Goal: Task Accomplishment & Management: Manage account settings

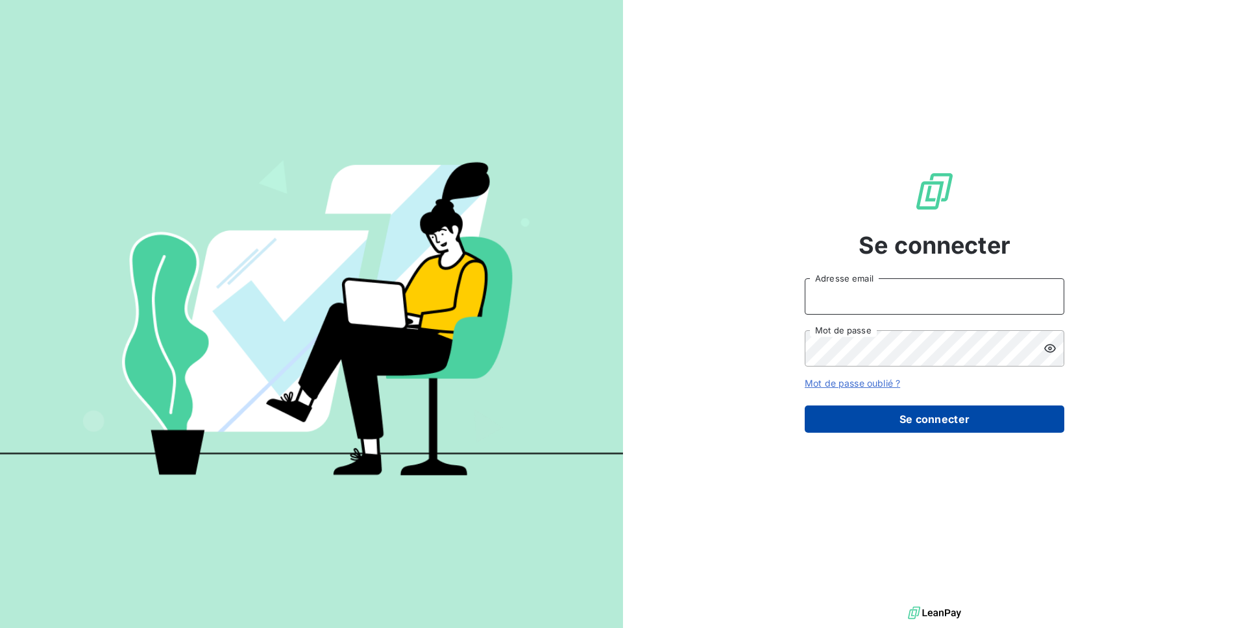
type input "[EMAIL_ADDRESS][DOMAIN_NAME]"
click at [933, 418] on button "Se connecter" at bounding box center [935, 419] width 260 height 27
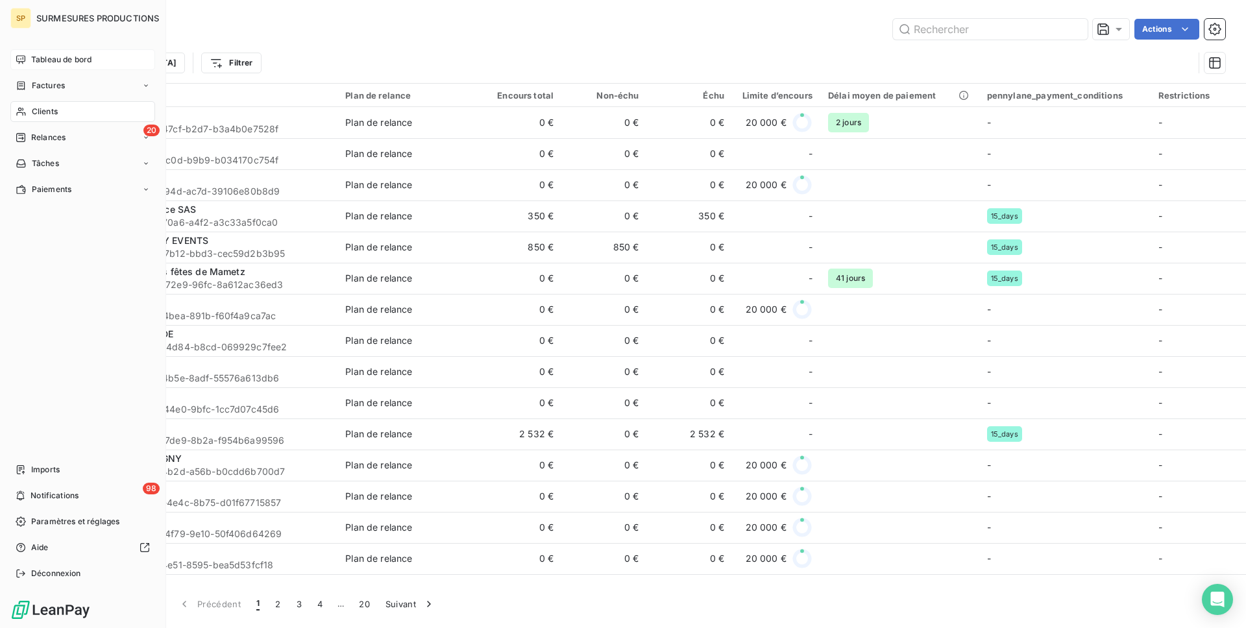
click at [67, 65] on span "Tableau de bord" at bounding box center [61, 60] width 60 height 12
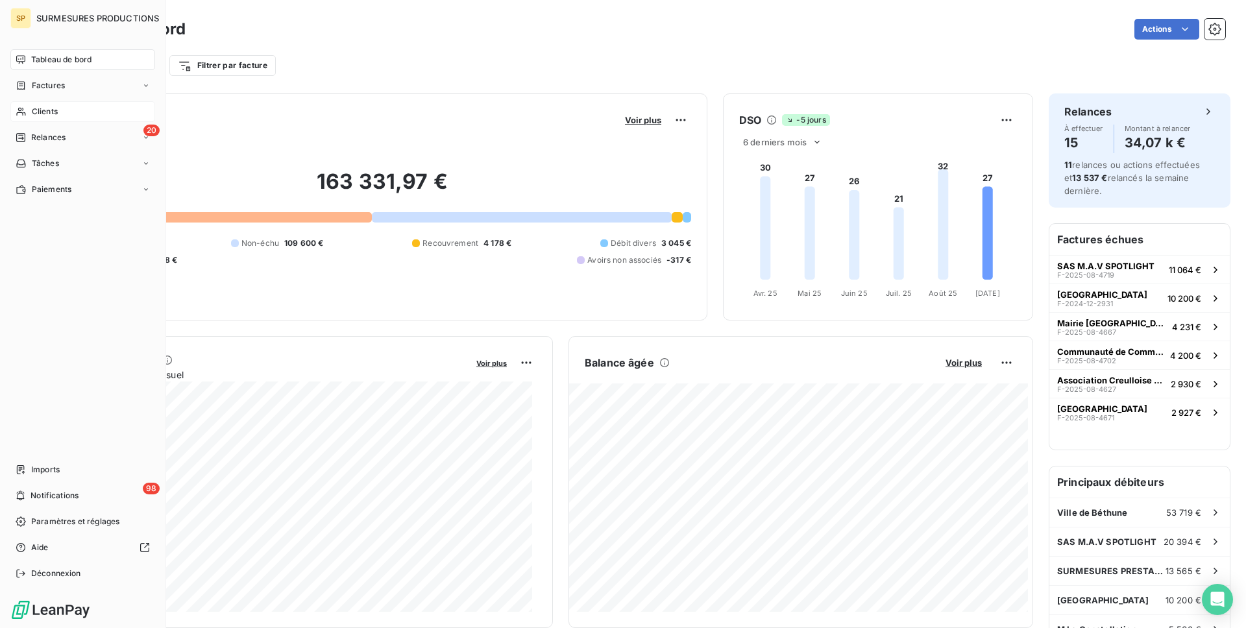
click at [56, 114] on span "Clients" at bounding box center [45, 112] width 26 height 12
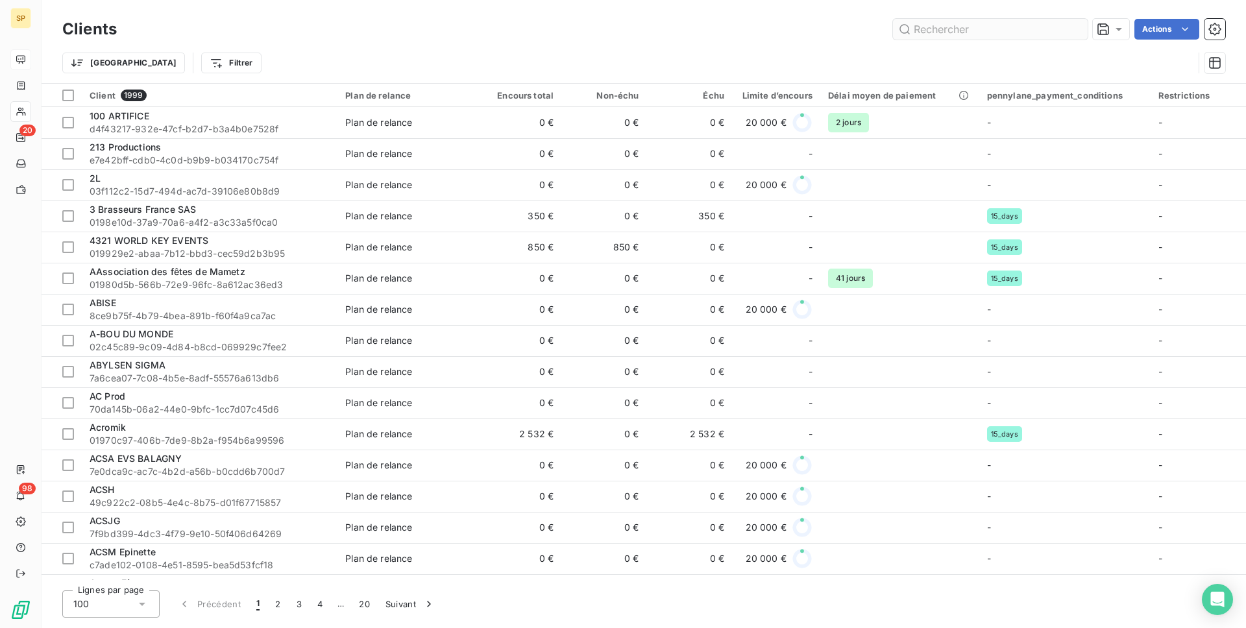
click at [998, 27] on input "text" at bounding box center [990, 29] width 195 height 21
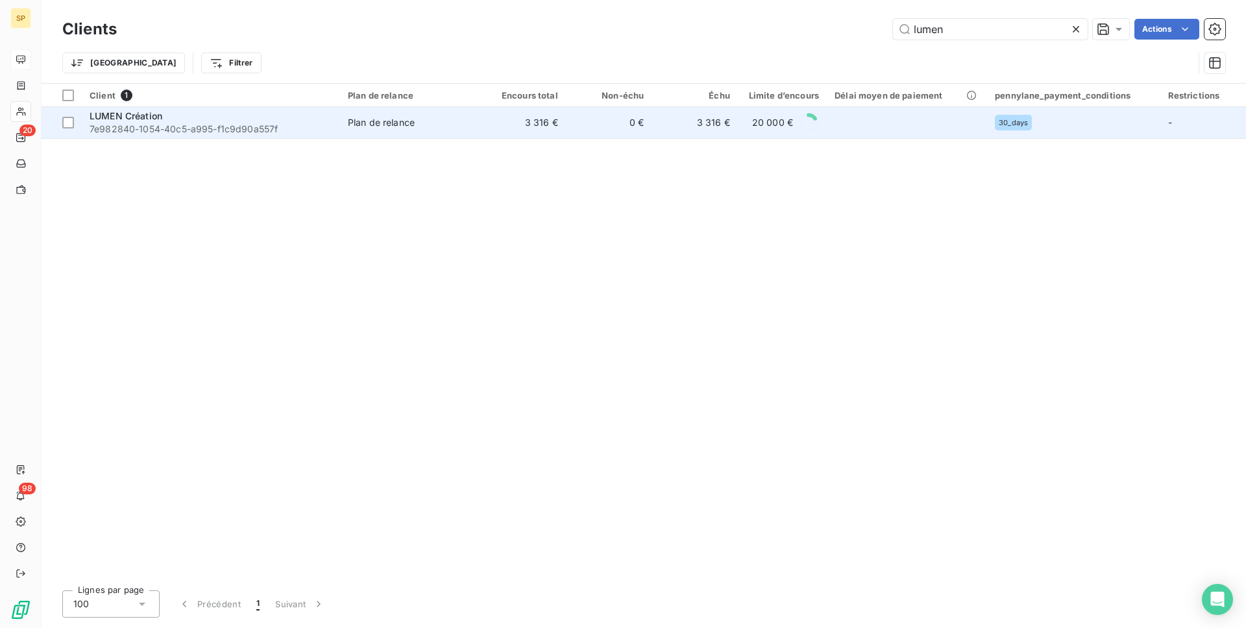
type input "lumen"
click at [524, 118] on td "3 316 €" at bounding box center [523, 122] width 86 height 31
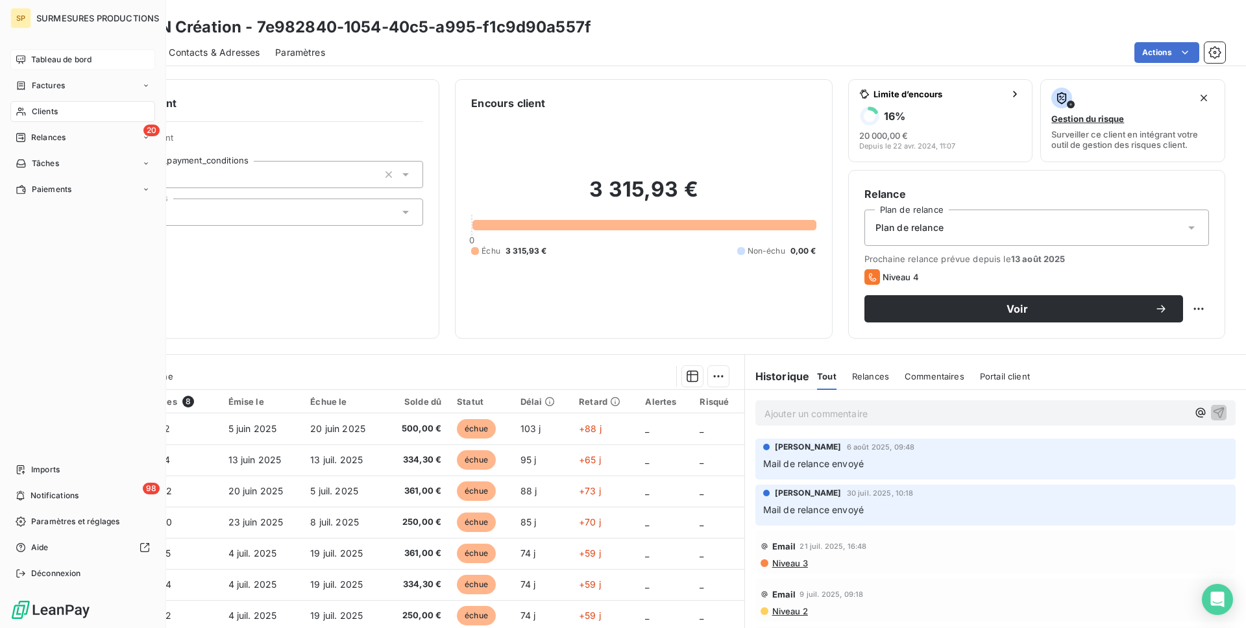
click at [26, 62] on div "Tableau de bord" at bounding box center [82, 59] width 145 height 21
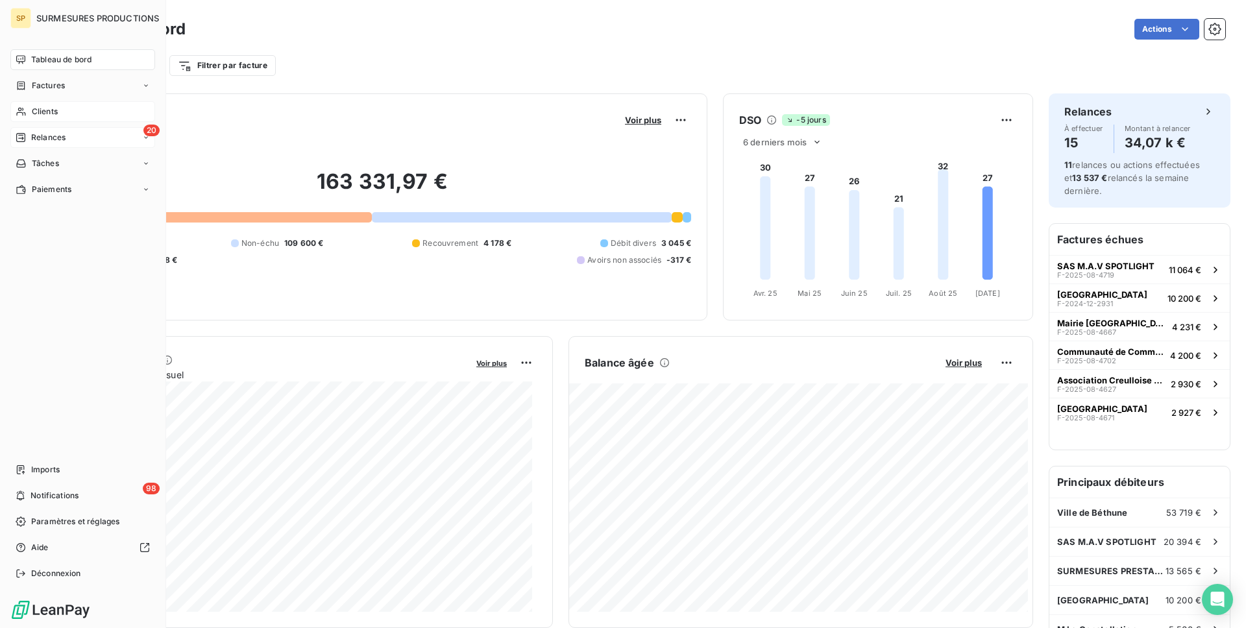
click at [49, 135] on span "Relances" at bounding box center [48, 138] width 34 height 12
click at [66, 164] on span "À effectuer" at bounding box center [52, 164] width 42 height 12
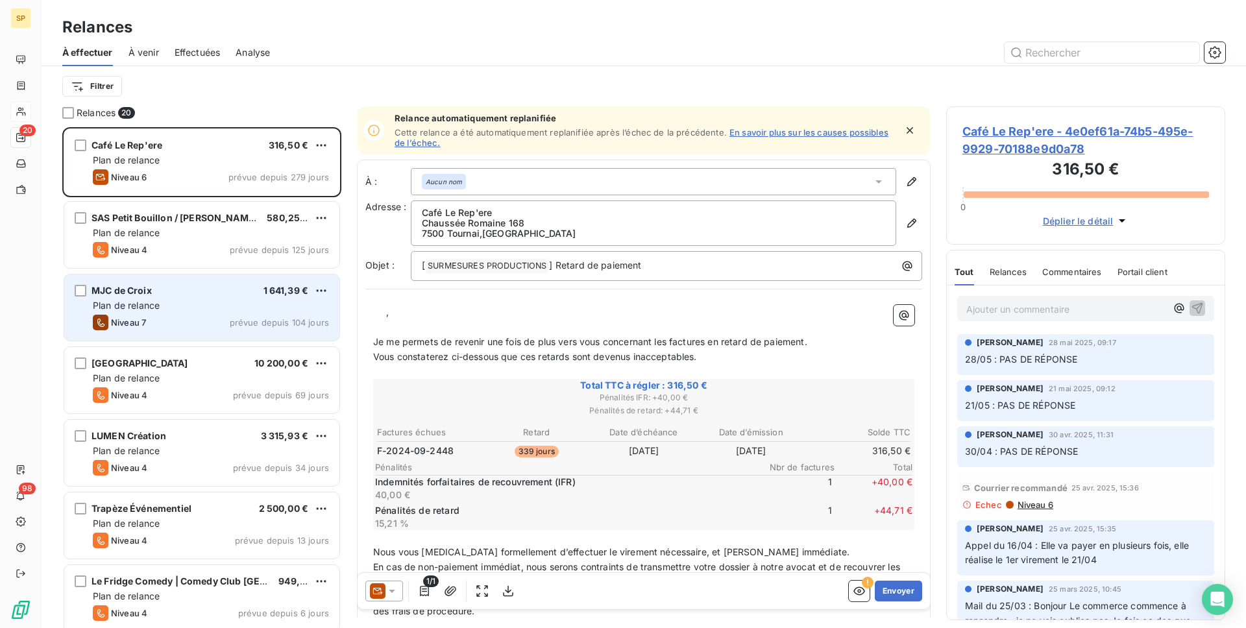
click at [208, 306] on div "Plan de relance" at bounding box center [211, 305] width 236 height 13
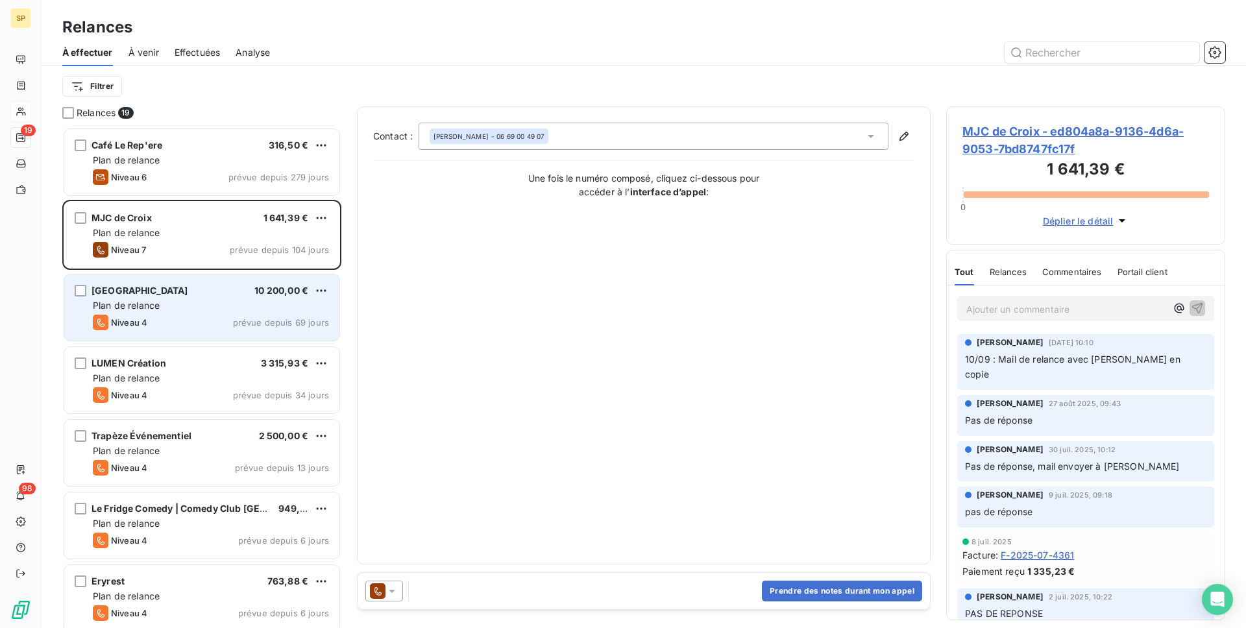
click at [220, 293] on div "[GEOGRAPHIC_DATA] 10 200,00 €" at bounding box center [211, 291] width 236 height 12
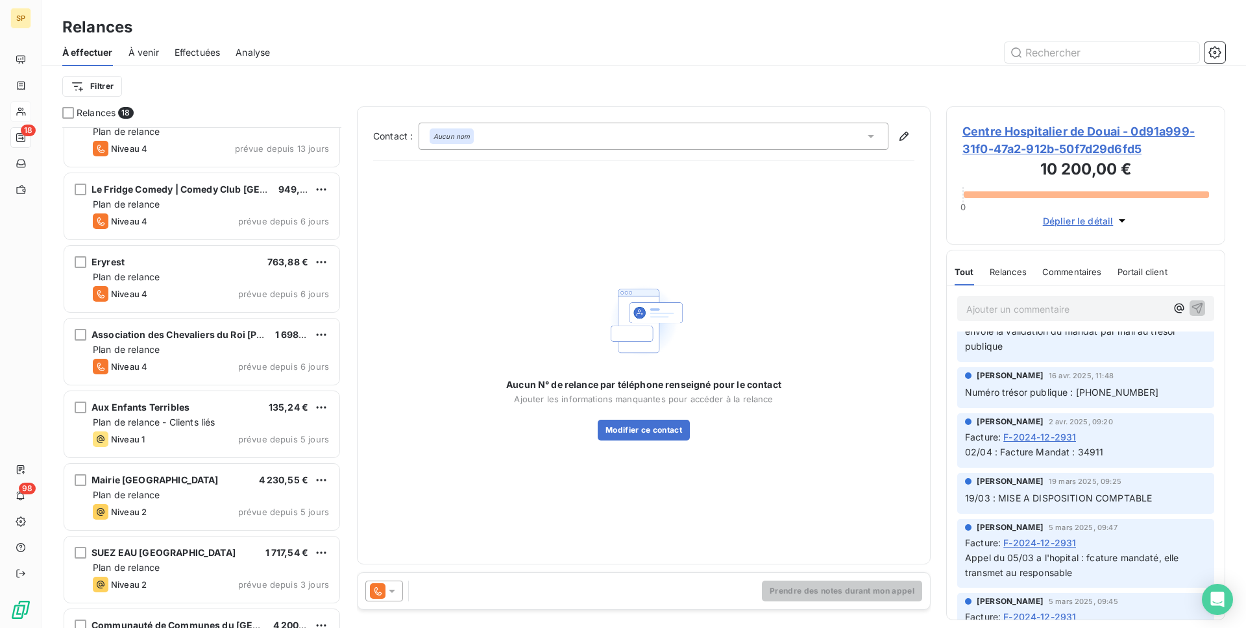
scroll to position [249, 0]
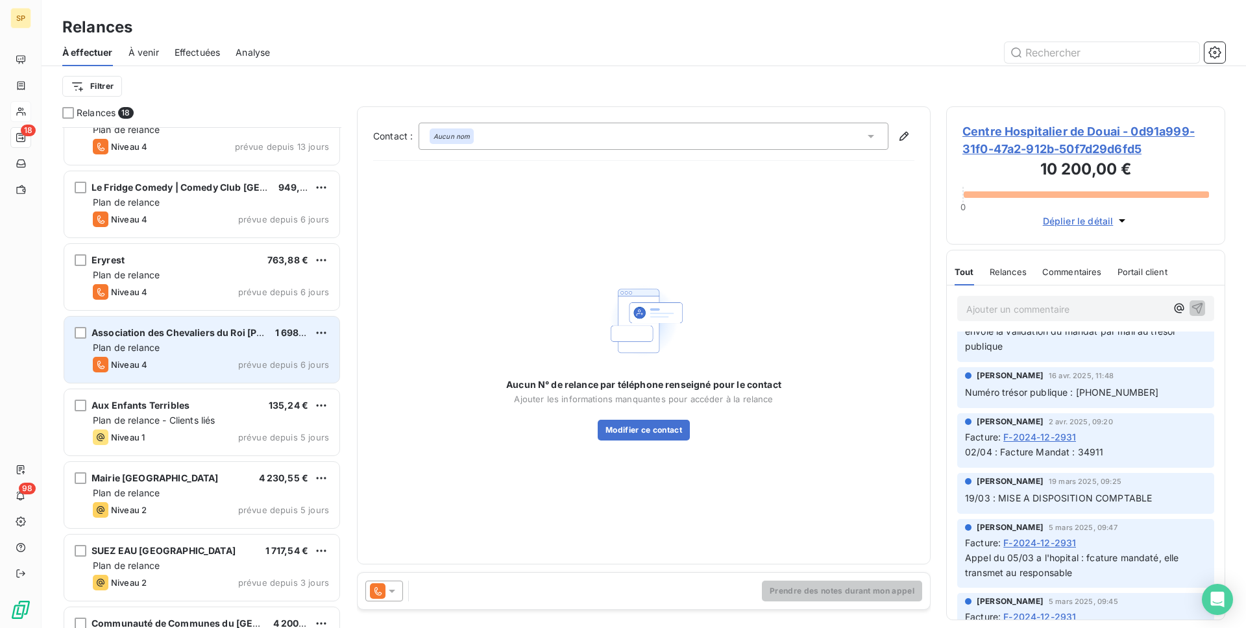
click at [228, 344] on div "Plan de relance" at bounding box center [211, 347] width 236 height 13
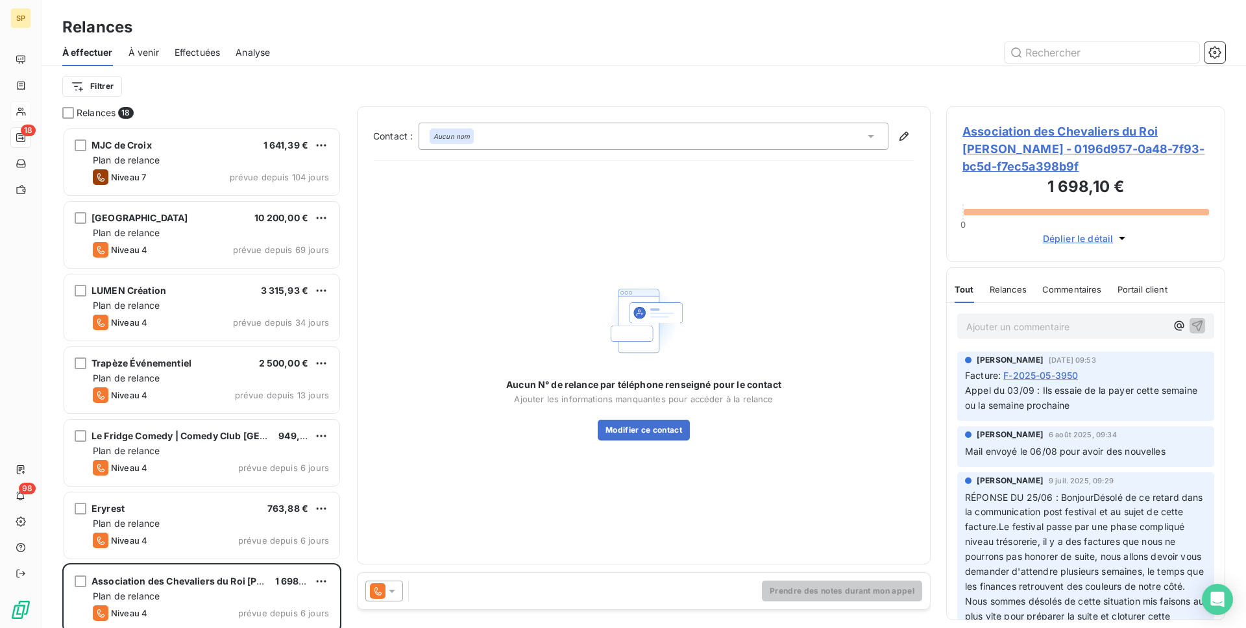
click at [204, 51] on span "Effectuées" at bounding box center [198, 52] width 46 height 13
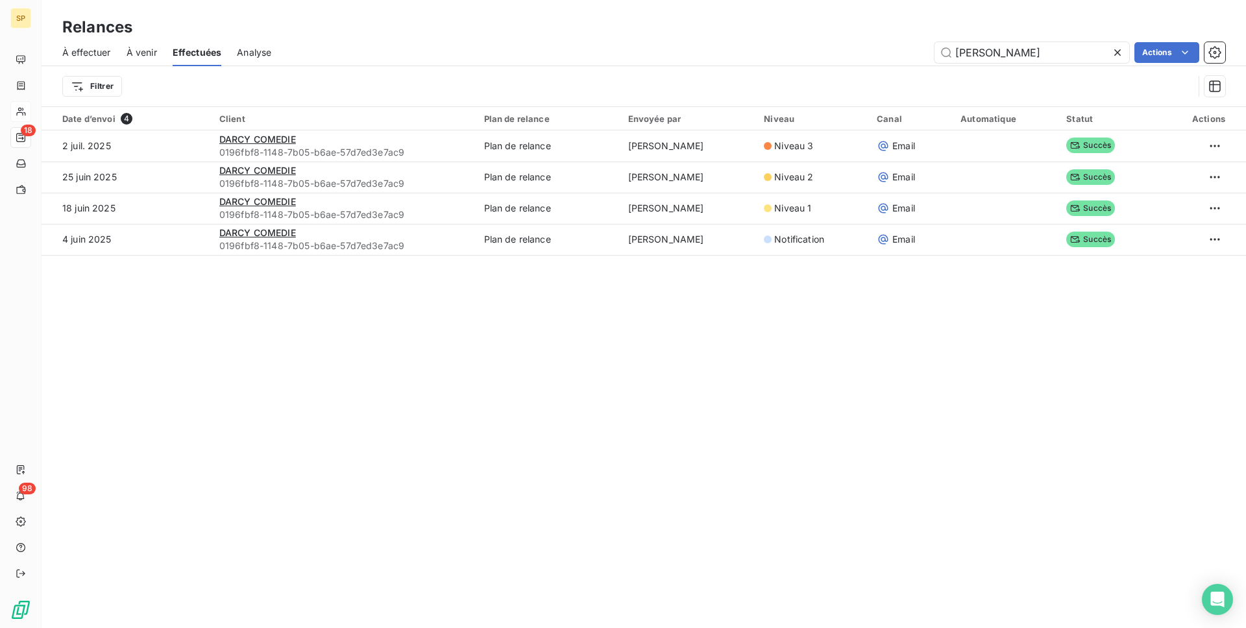
click at [143, 53] on span "À venir" at bounding box center [142, 52] width 30 height 13
type input "[PERSON_NAME]"
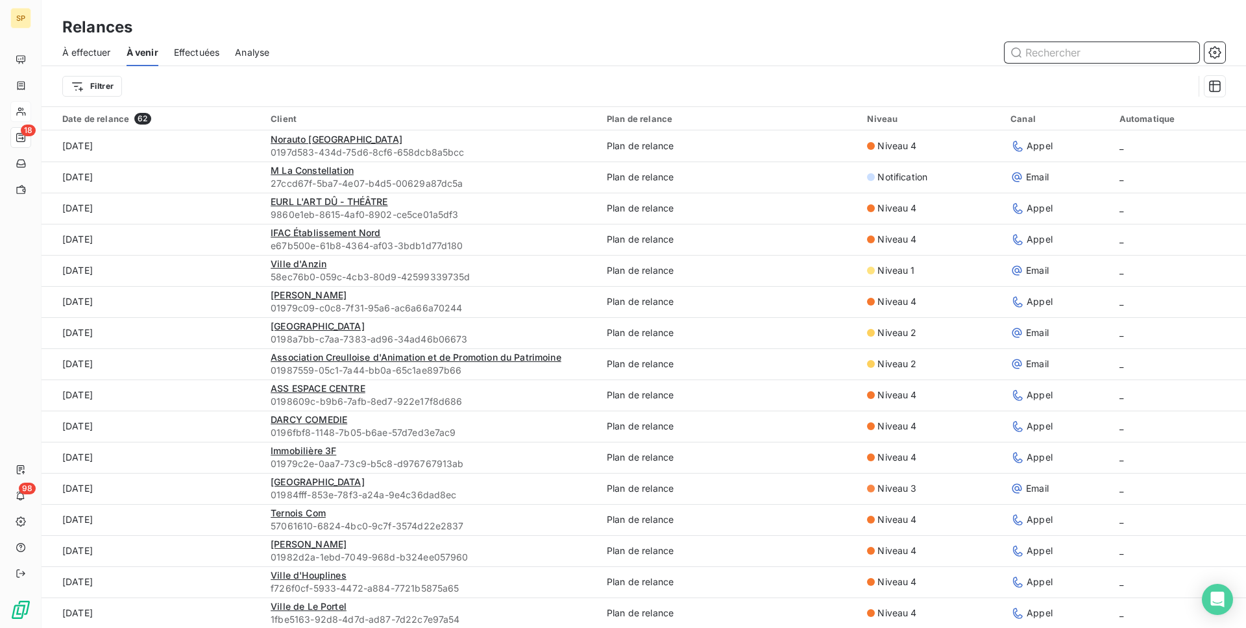
click at [106, 58] on span "À effectuer" at bounding box center [86, 52] width 49 height 13
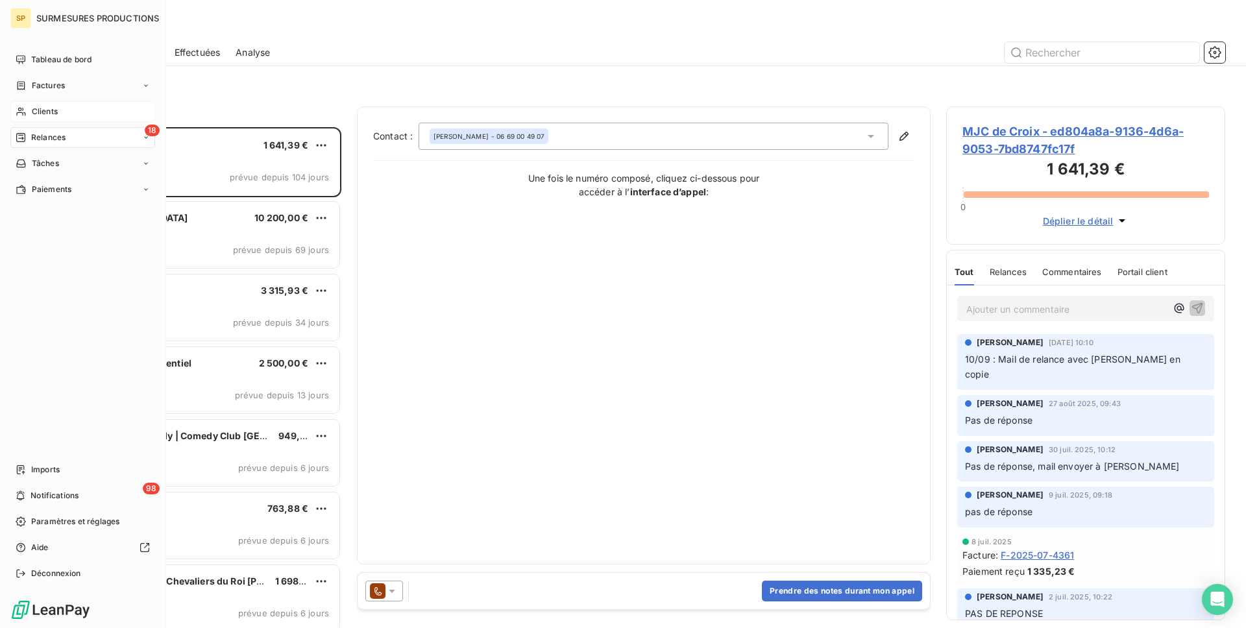
click at [36, 108] on span "Clients" at bounding box center [45, 112] width 26 height 12
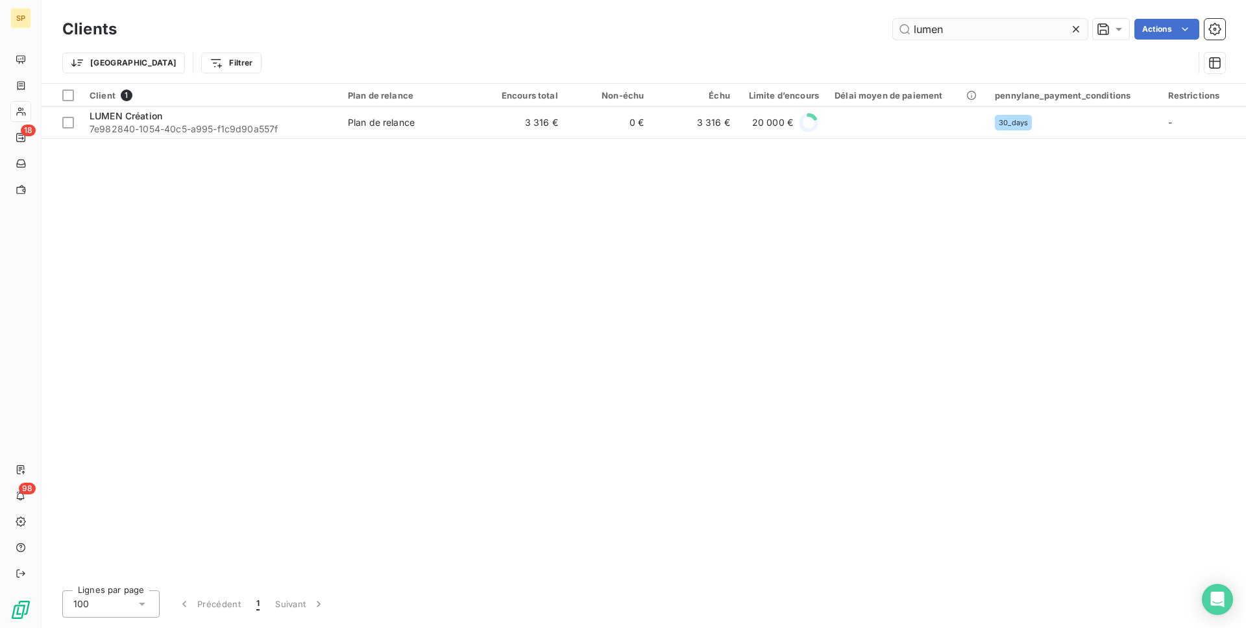
click at [982, 25] on input "lumen" at bounding box center [990, 29] width 195 height 21
click at [981, 24] on input "lumen" at bounding box center [990, 29] width 195 height 21
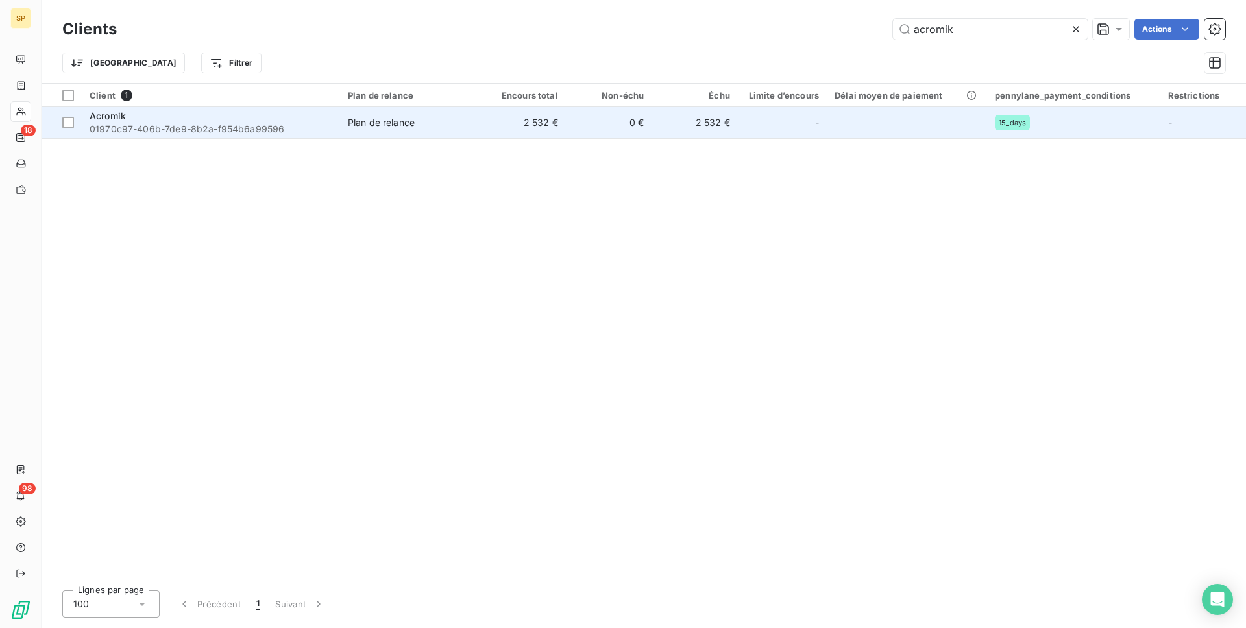
type input "acromik"
click at [478, 120] on td "Plan de relance" at bounding box center [410, 122] width 140 height 31
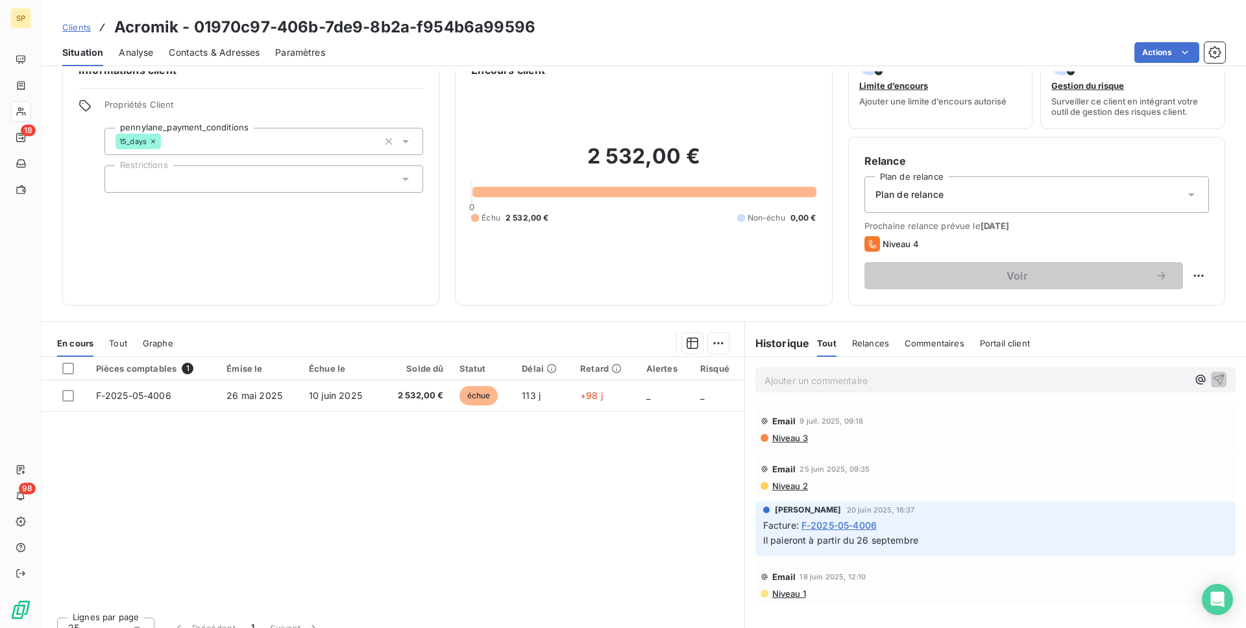
scroll to position [51, 0]
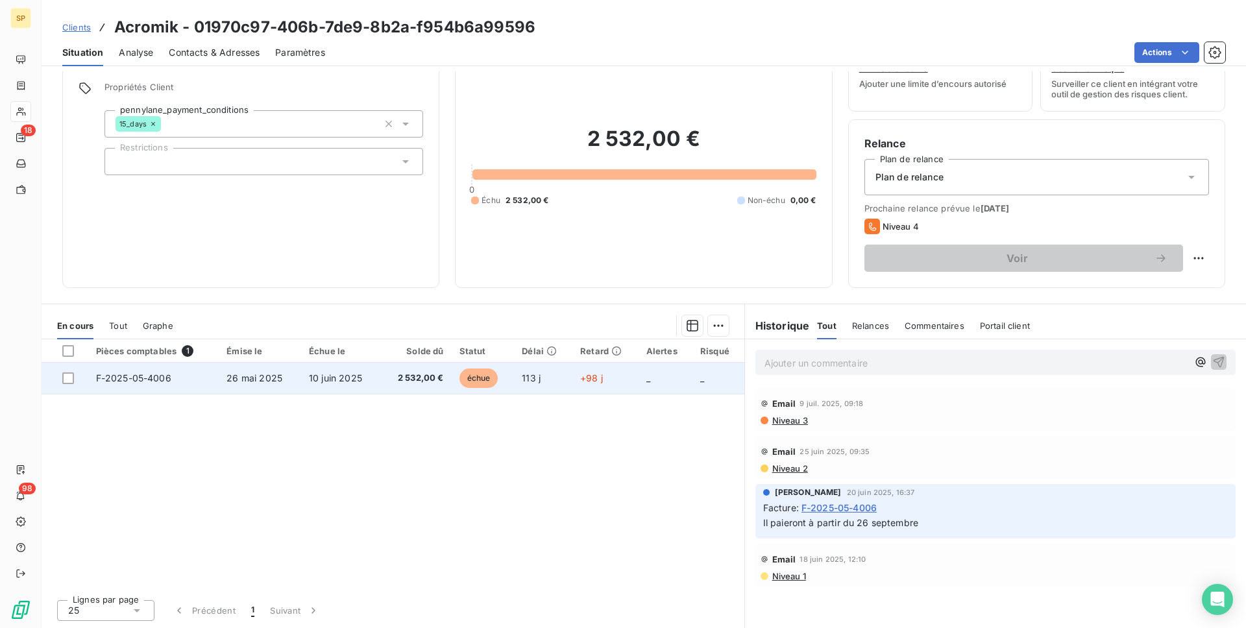
click at [384, 373] on td "2 532,00 €" at bounding box center [415, 378] width 71 height 31
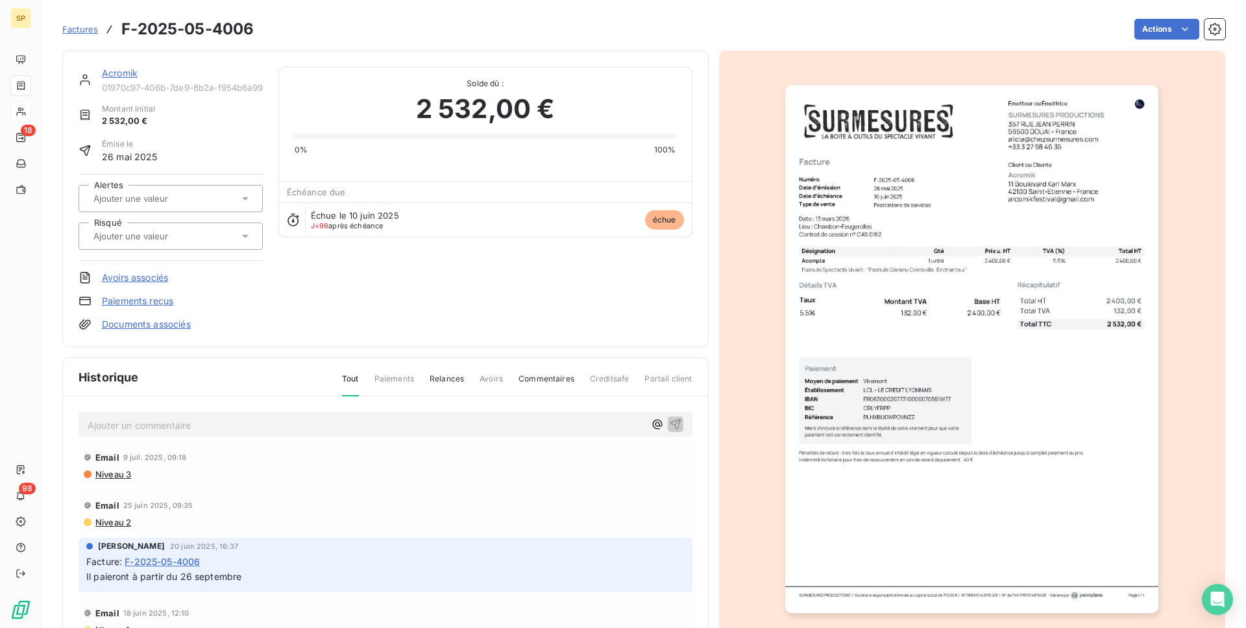
click at [88, 30] on span "Factures" at bounding box center [80, 29] width 36 height 10
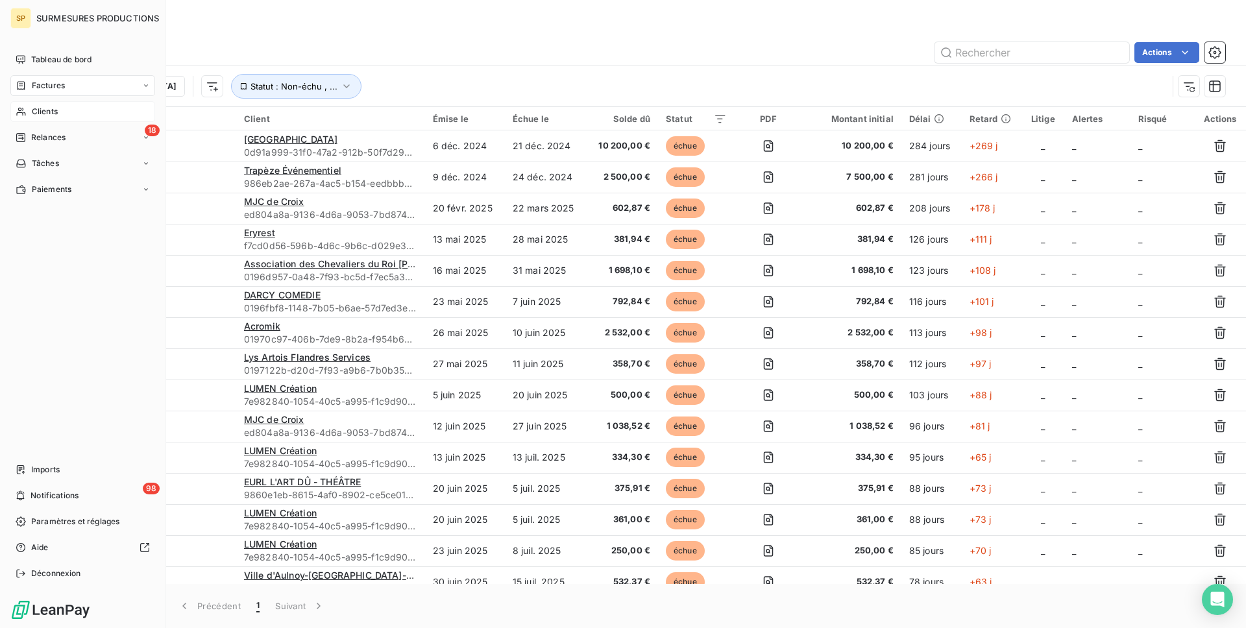
click at [60, 108] on div "Clients" at bounding box center [82, 111] width 145 height 21
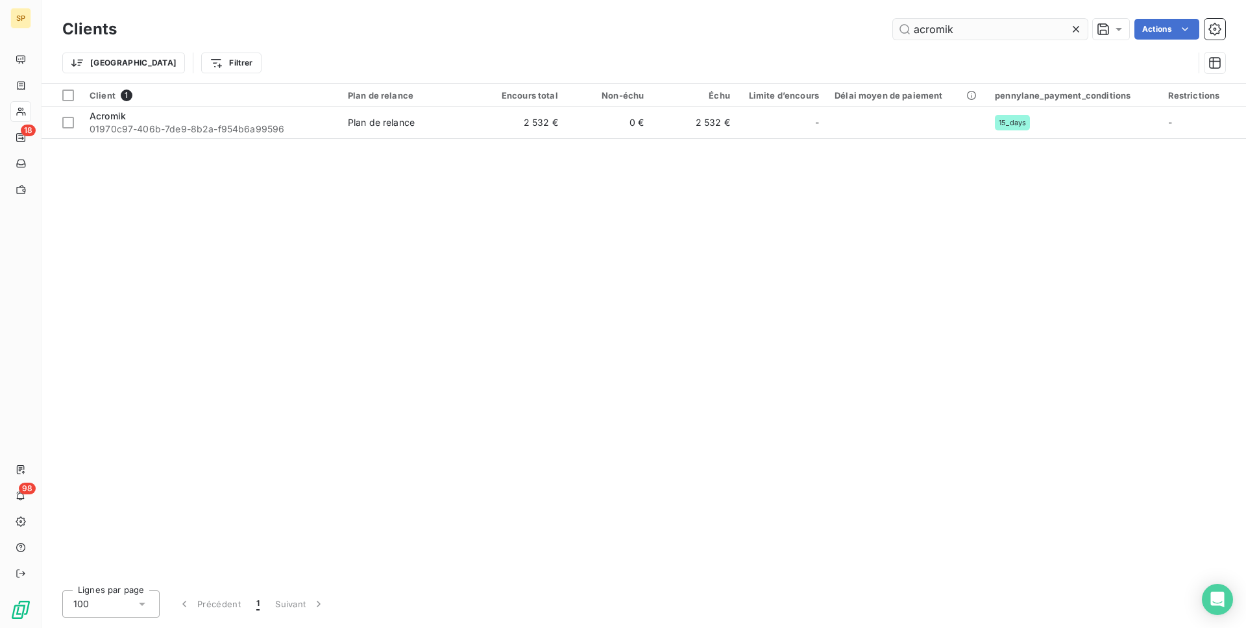
click at [987, 32] on input "acromik" at bounding box center [990, 29] width 195 height 21
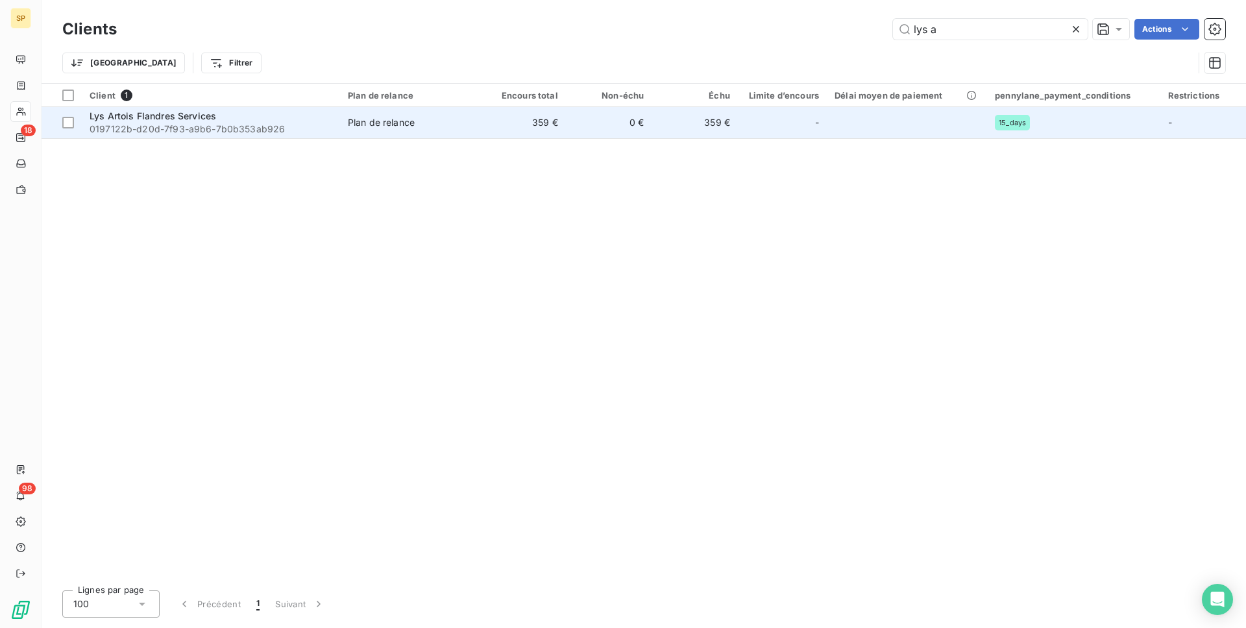
type input "lys a"
click at [408, 119] on div "Plan de relance" at bounding box center [381, 122] width 67 height 13
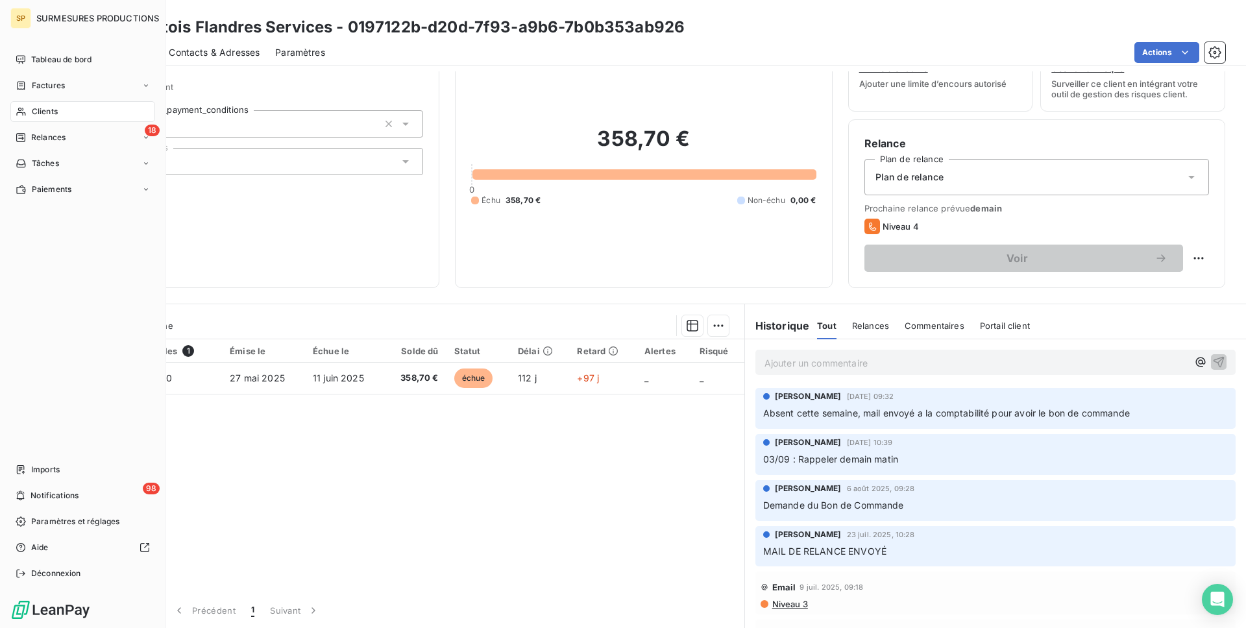
click at [32, 115] on span "Clients" at bounding box center [45, 112] width 26 height 12
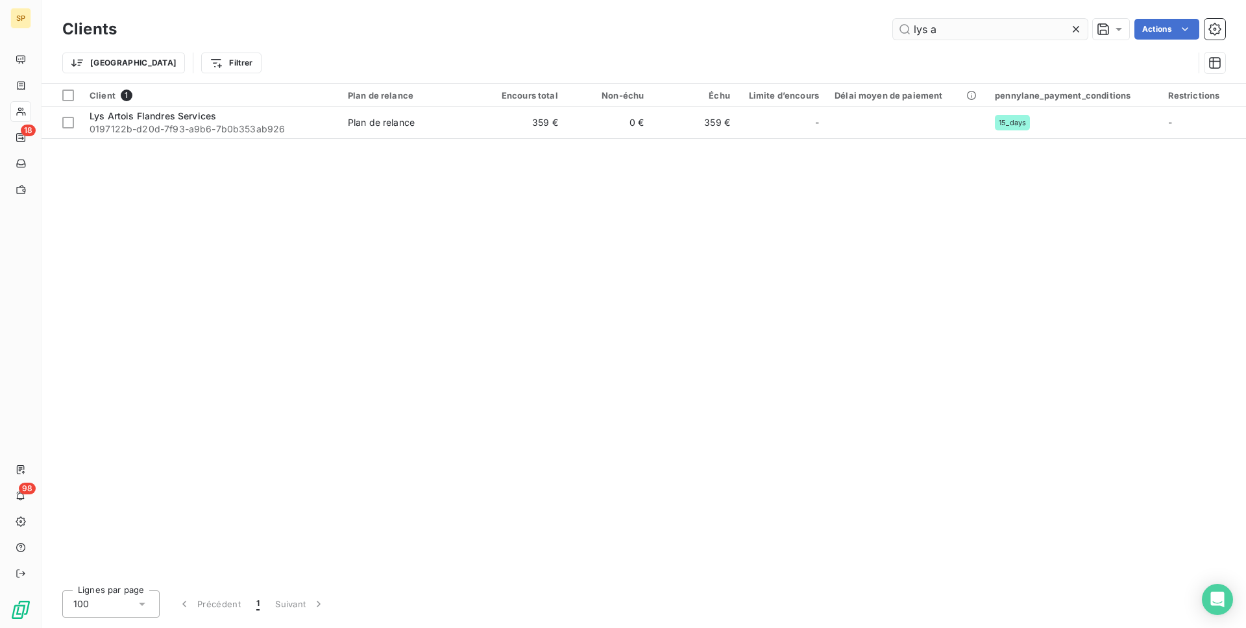
click at [1000, 32] on input "lys a" at bounding box center [990, 29] width 195 height 21
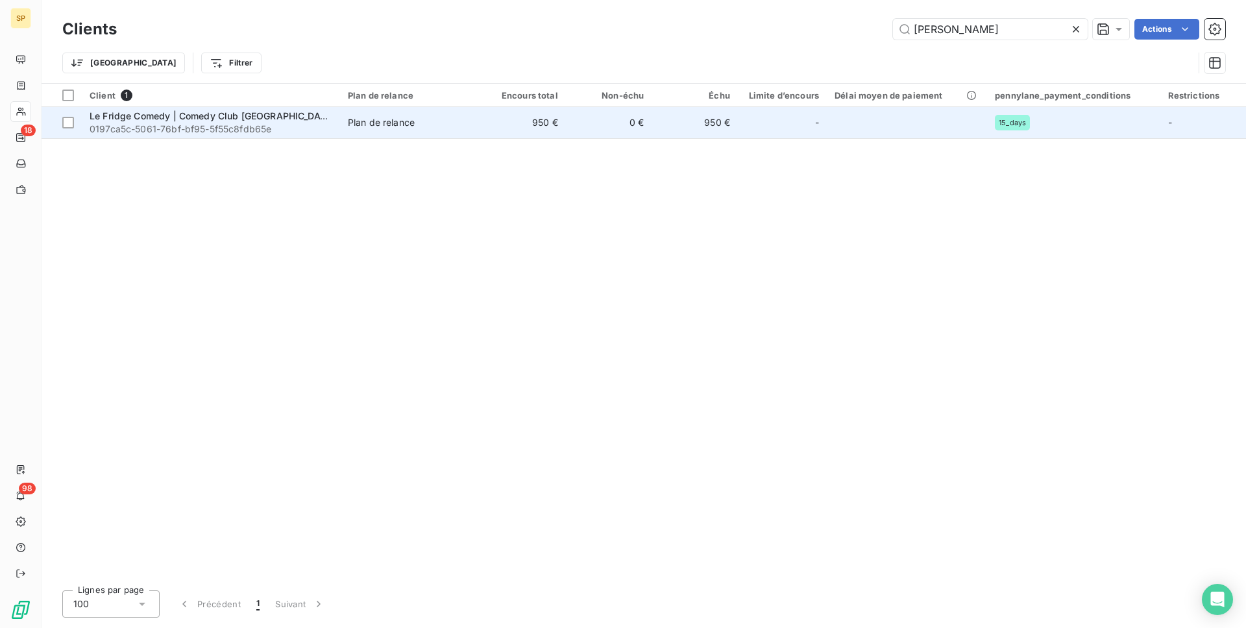
type input "[PERSON_NAME]"
click at [616, 128] on td "0 €" at bounding box center [609, 122] width 86 height 31
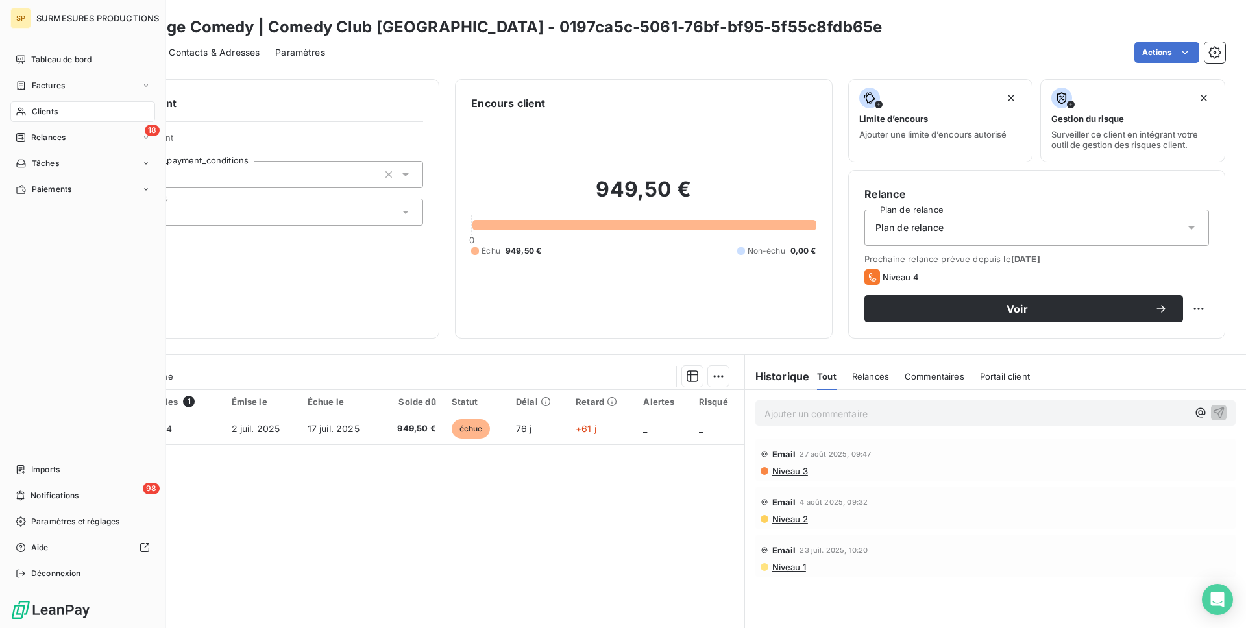
click at [40, 112] on span "Clients" at bounding box center [45, 112] width 26 height 12
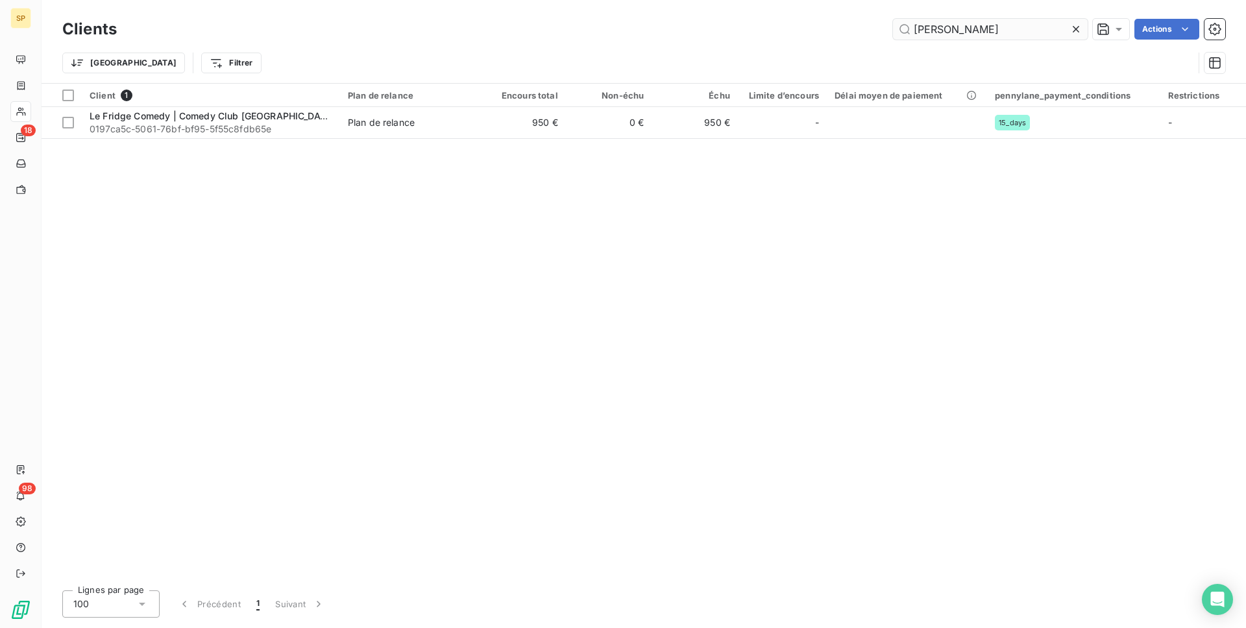
click at [967, 32] on input "[PERSON_NAME]" at bounding box center [990, 29] width 195 height 21
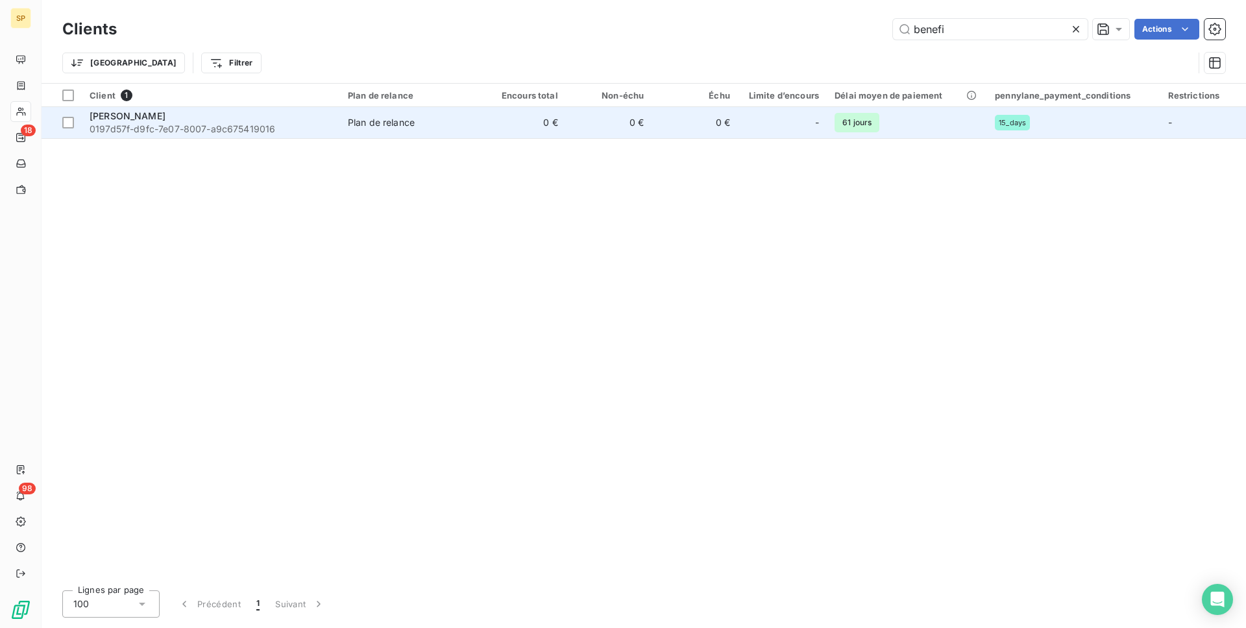
type input "benefi"
click at [389, 118] on div "Plan de relance" at bounding box center [381, 122] width 67 height 13
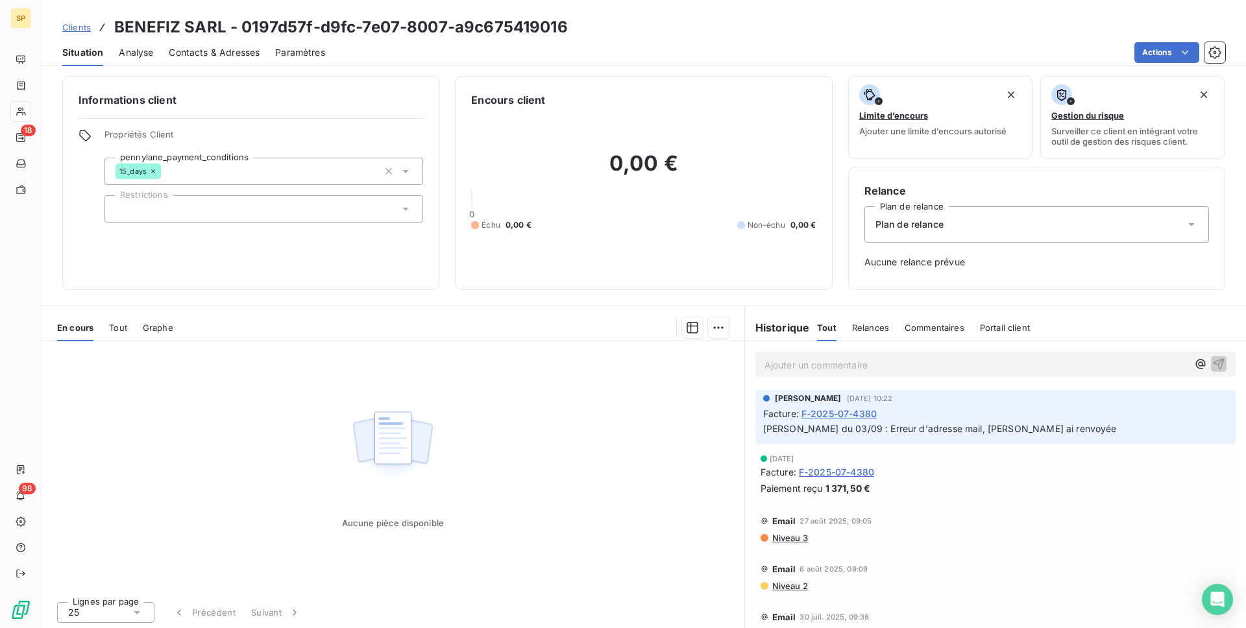
scroll to position [3, 0]
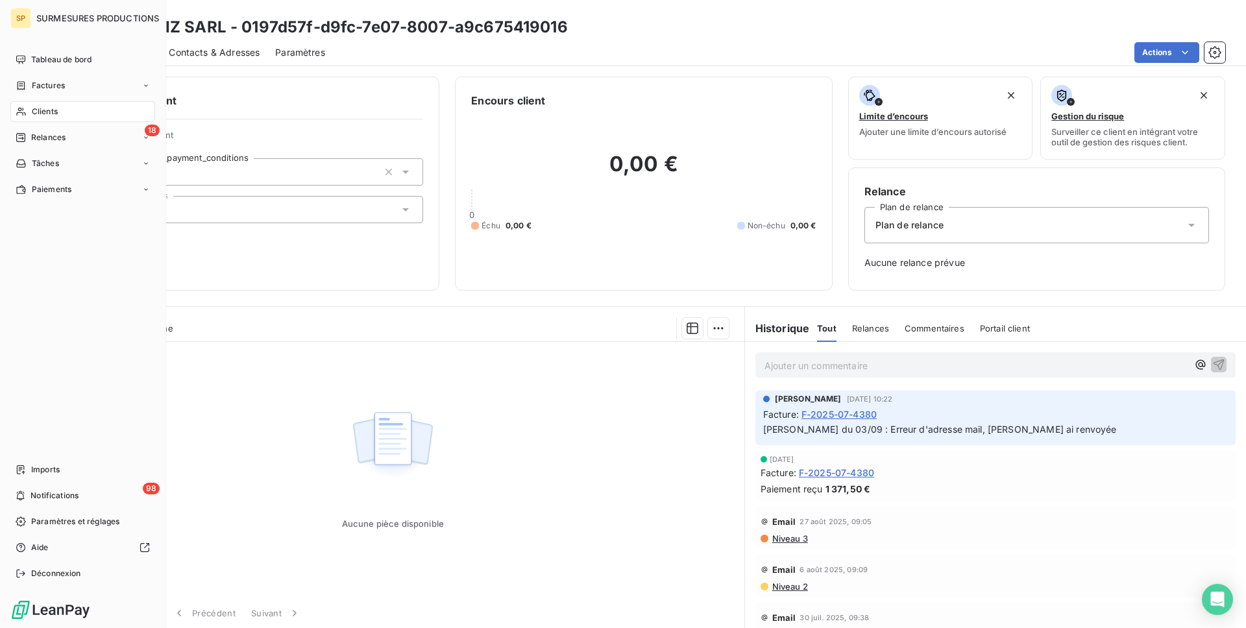
click at [42, 108] on span "Clients" at bounding box center [45, 112] width 26 height 12
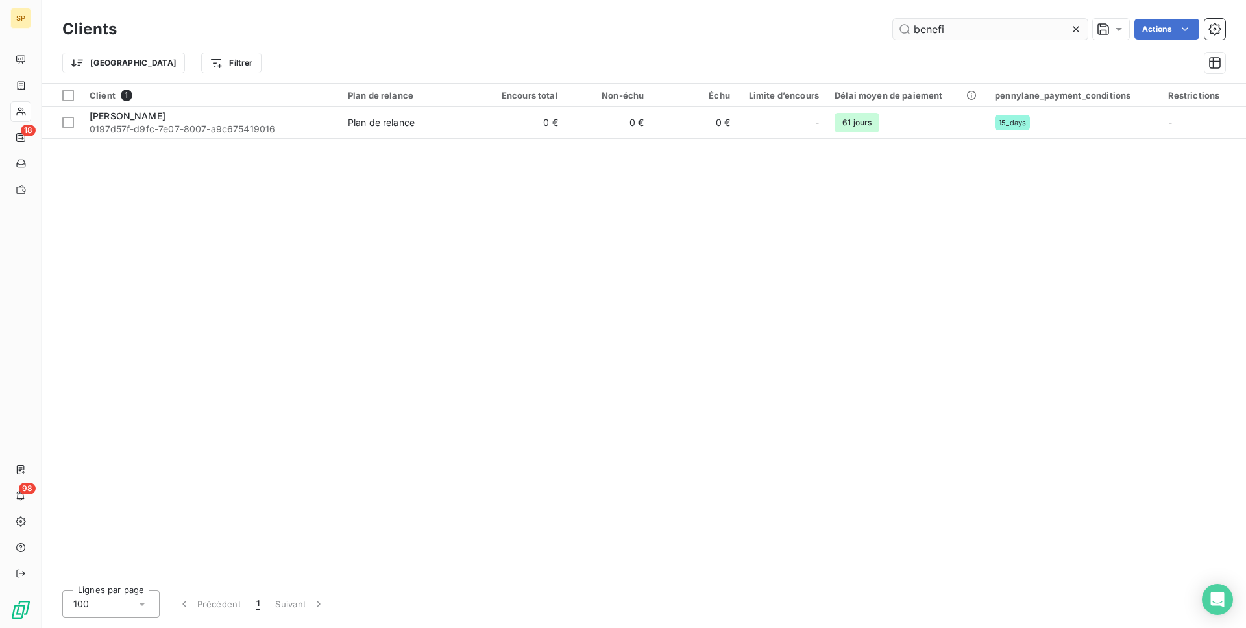
click at [985, 25] on input "benefi" at bounding box center [990, 29] width 195 height 21
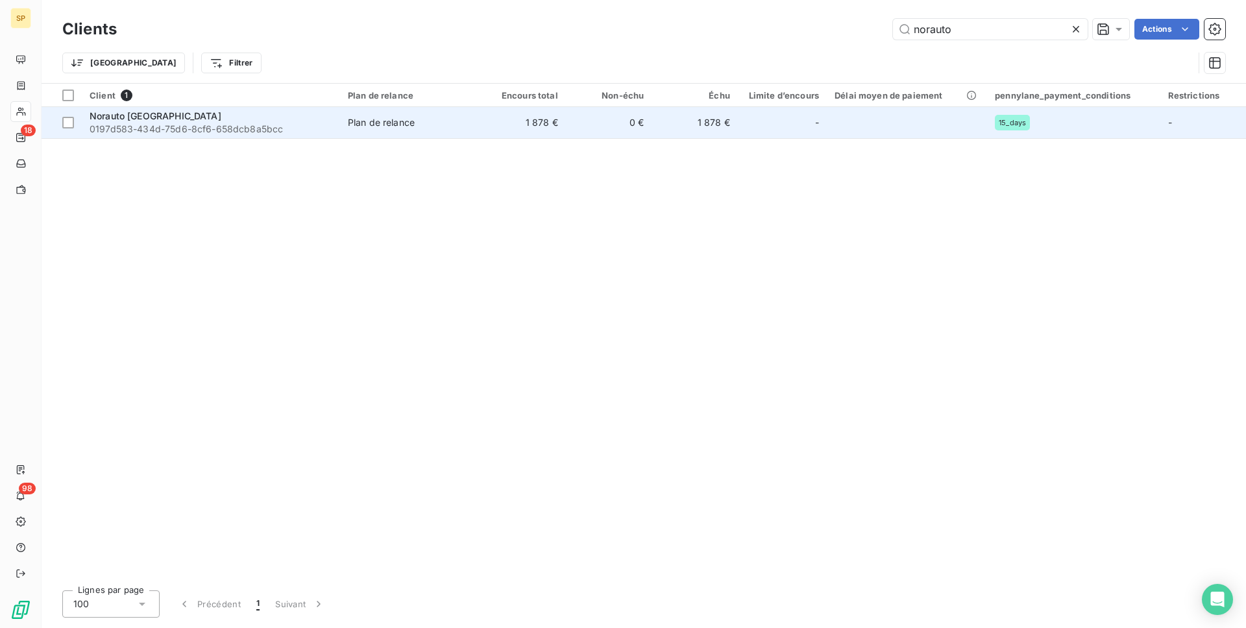
type input "norauto"
click at [513, 121] on td "1 878 €" at bounding box center [523, 122] width 86 height 31
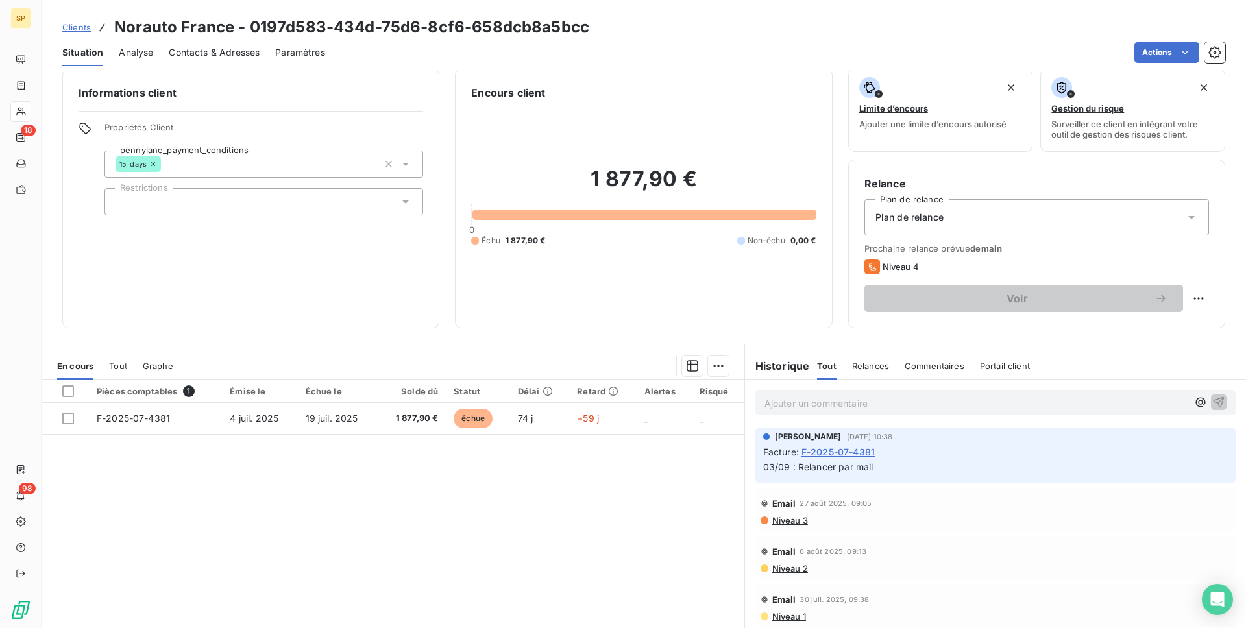
scroll to position [51, 0]
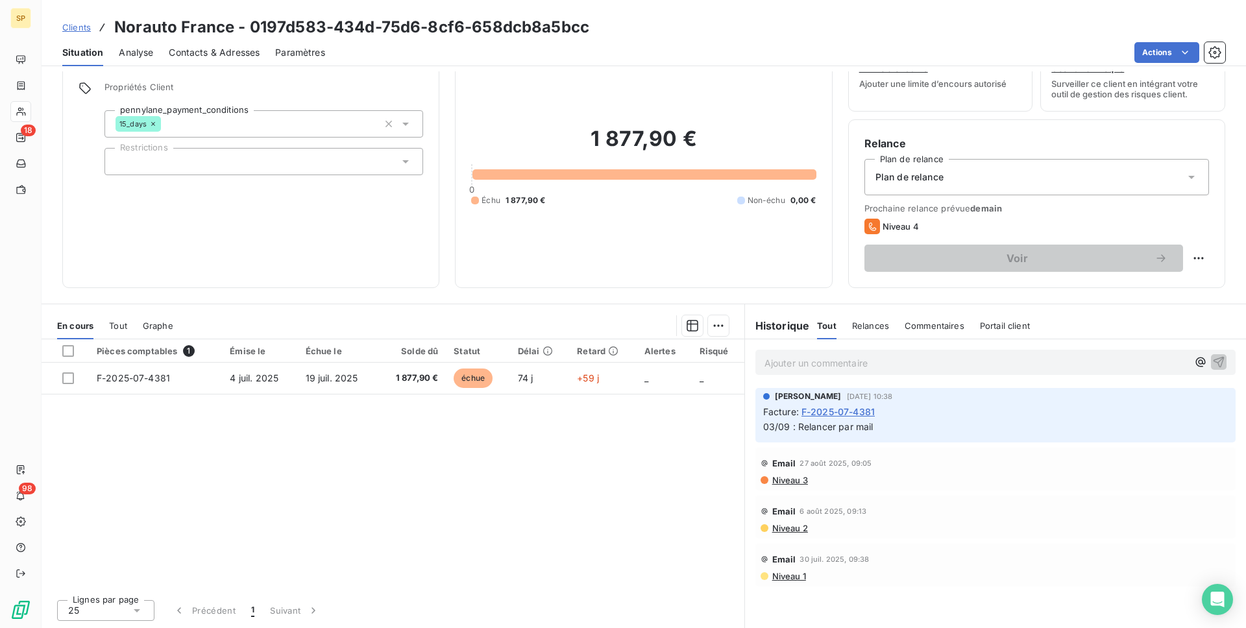
click at [70, 27] on span "Clients" at bounding box center [76, 27] width 29 height 10
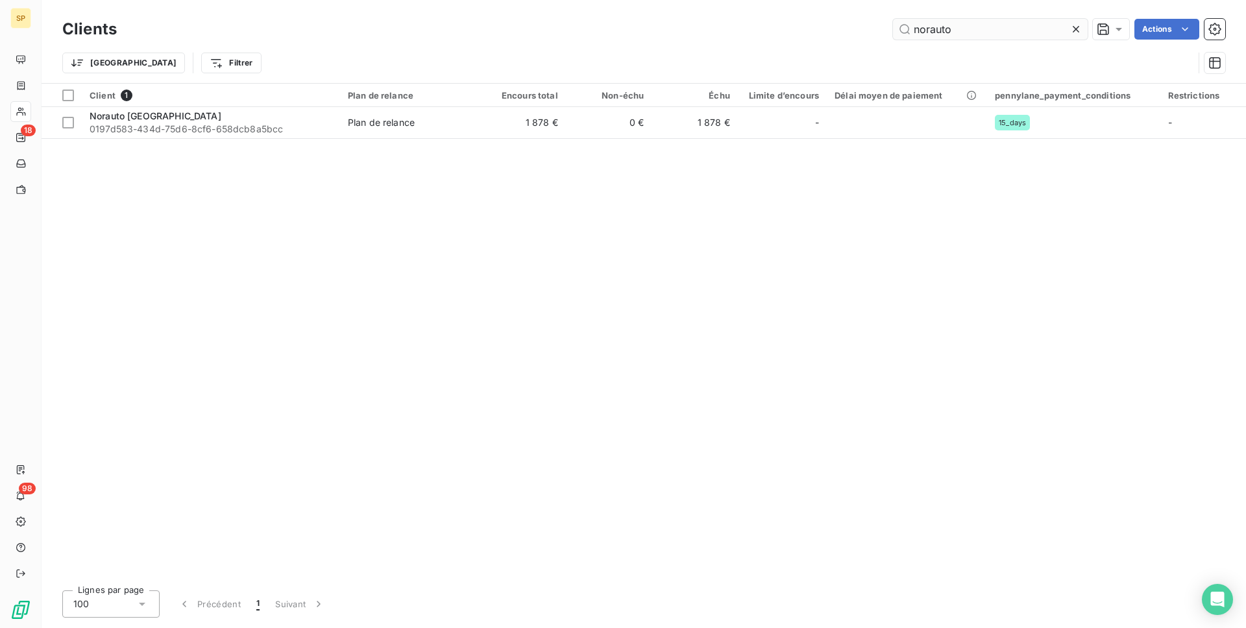
click at [971, 29] on input "norauto" at bounding box center [990, 29] width 195 height 21
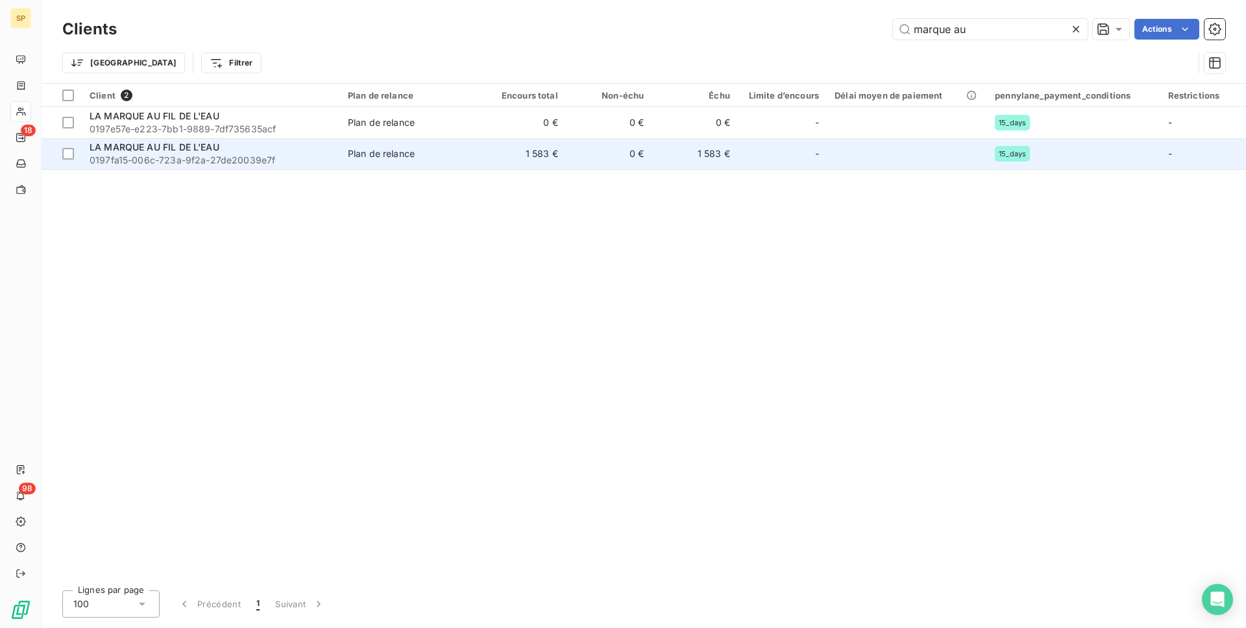
type input "marque au"
click at [304, 147] on div "LA MARQUE AU FIL DE L'EAU" at bounding box center [211, 147] width 243 height 13
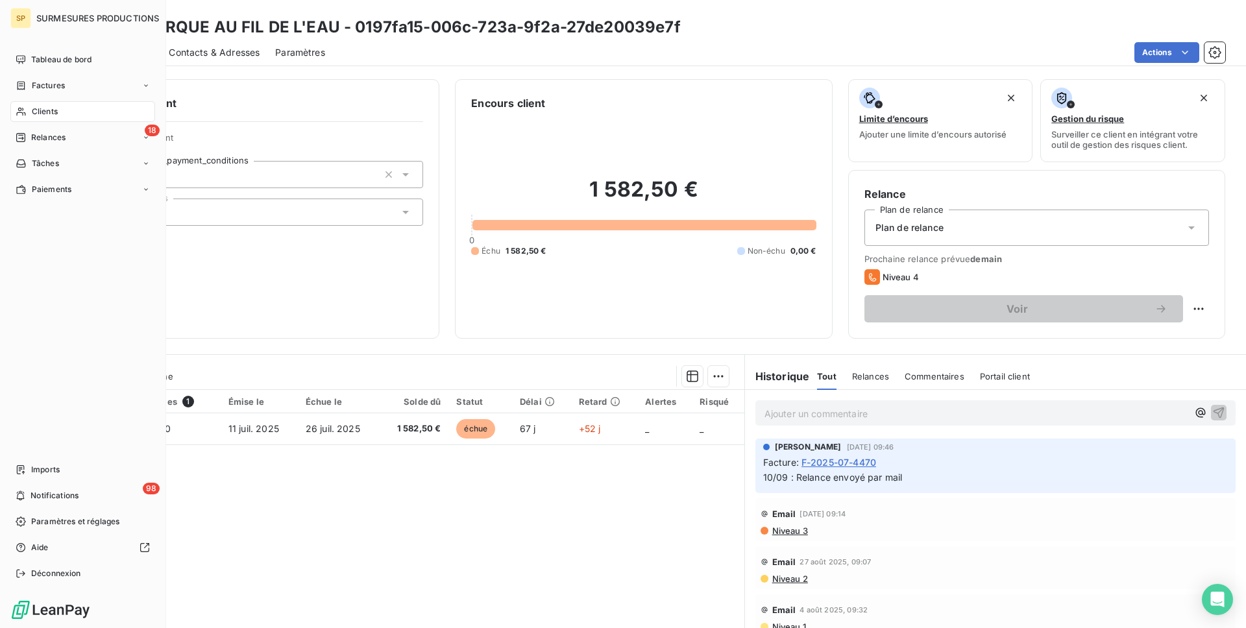
click at [19, 106] on icon at bounding box center [21, 111] width 11 height 10
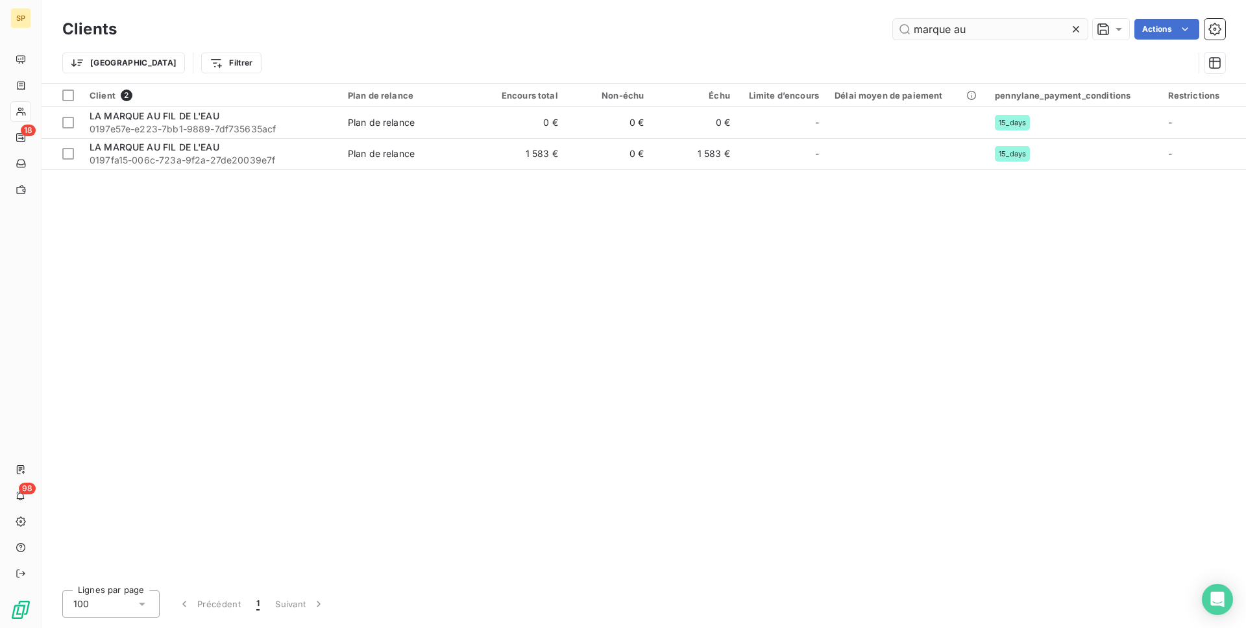
click at [1009, 23] on input "marque au" at bounding box center [990, 29] width 195 height 21
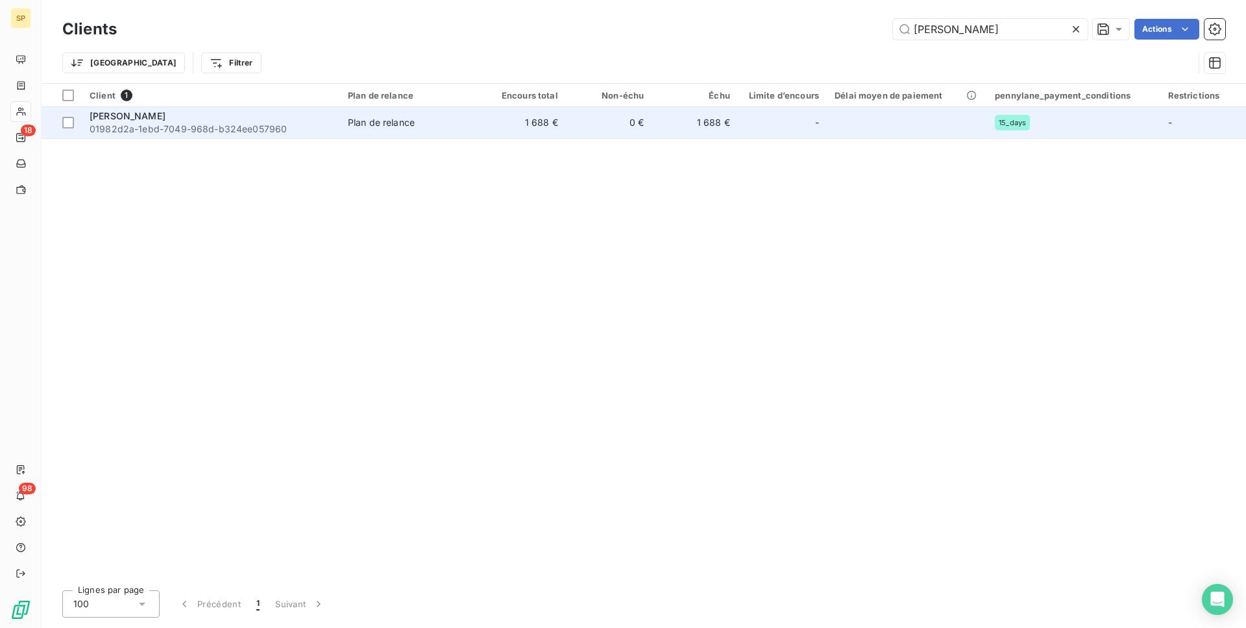
type input "[PERSON_NAME]"
click at [247, 123] on span "01982d2a-1ebd-7049-968d-b324ee057960" at bounding box center [211, 129] width 243 height 13
